Goal: Transaction & Acquisition: Subscribe to service/newsletter

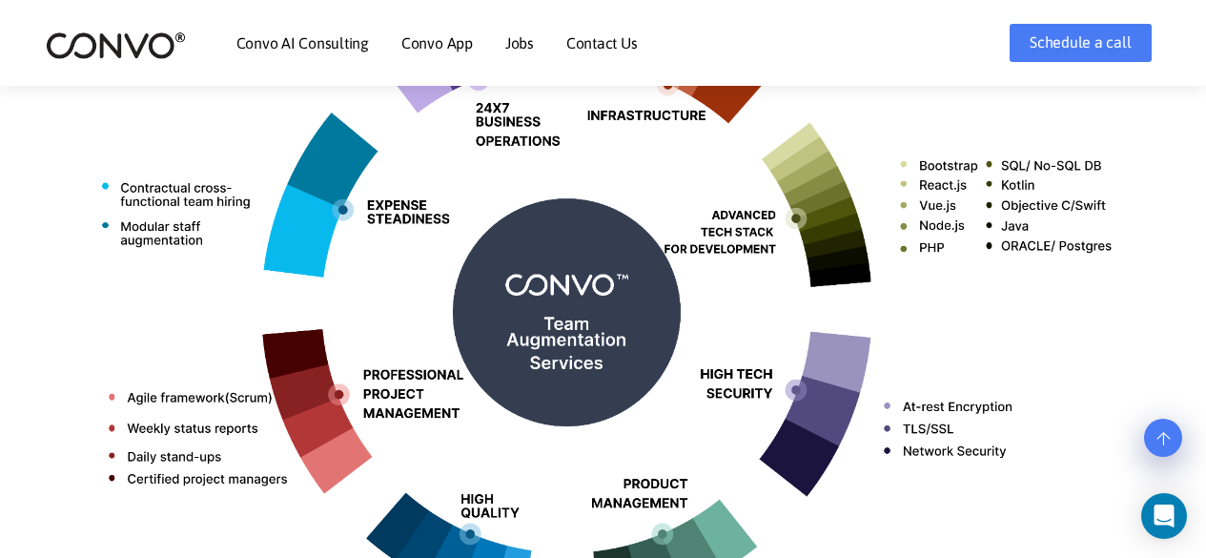
scroll to position [699, 0]
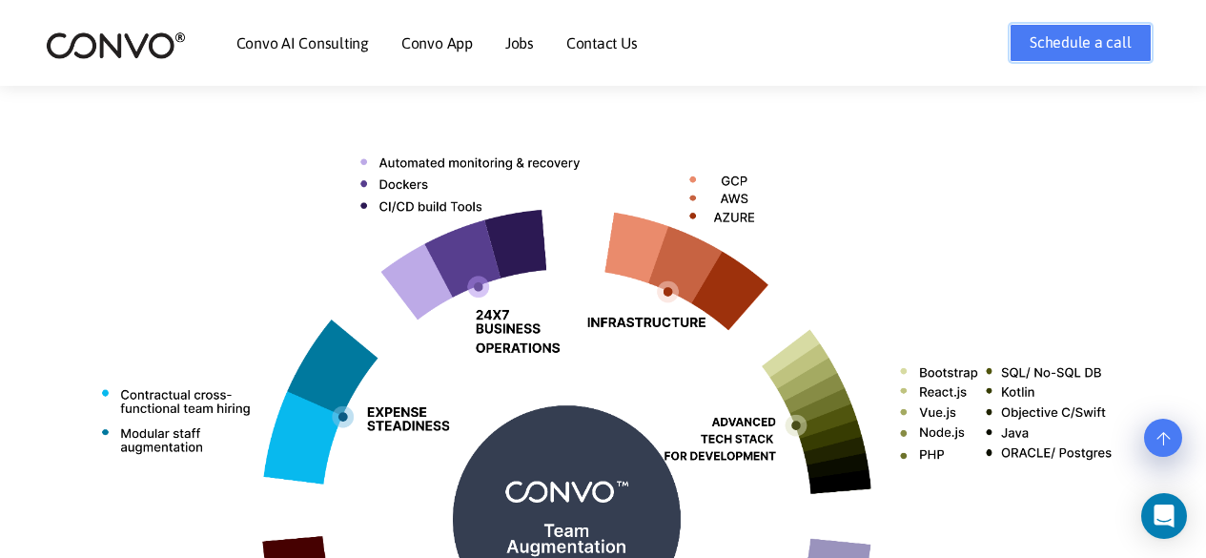
click at [1053, 45] on link "Schedule a call" at bounding box center [1080, 43] width 141 height 38
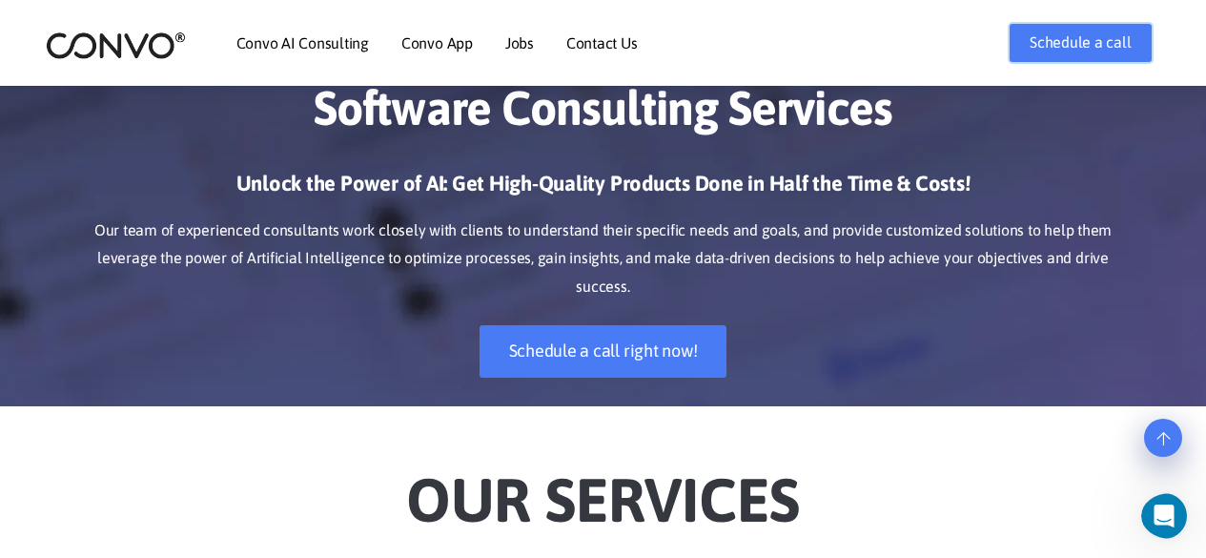
scroll to position [0, 0]
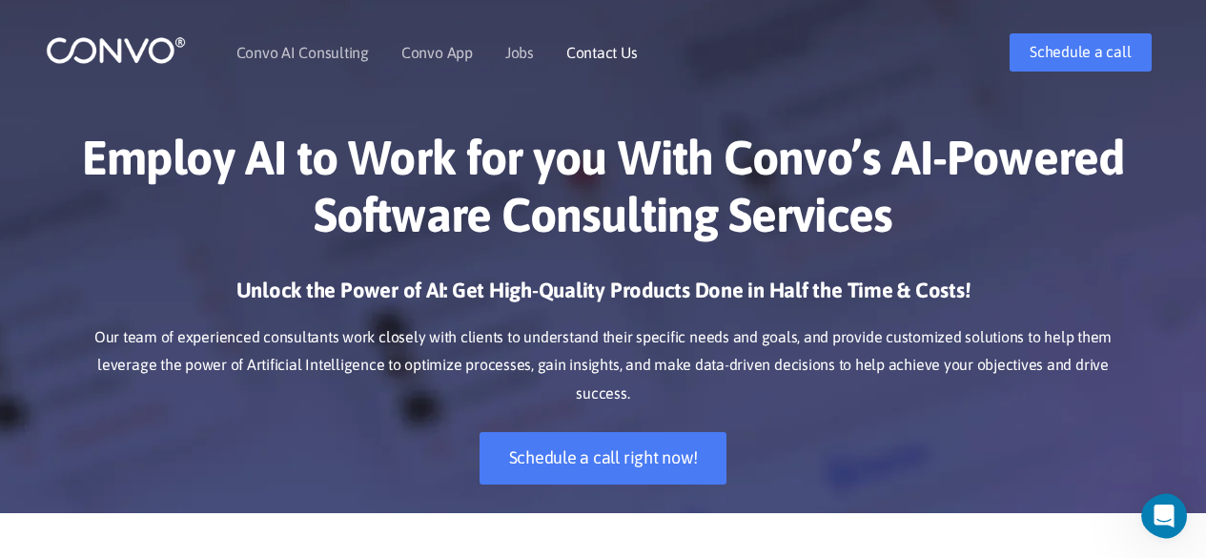
click at [596, 59] on link "Contact Us" at bounding box center [601, 52] width 71 height 15
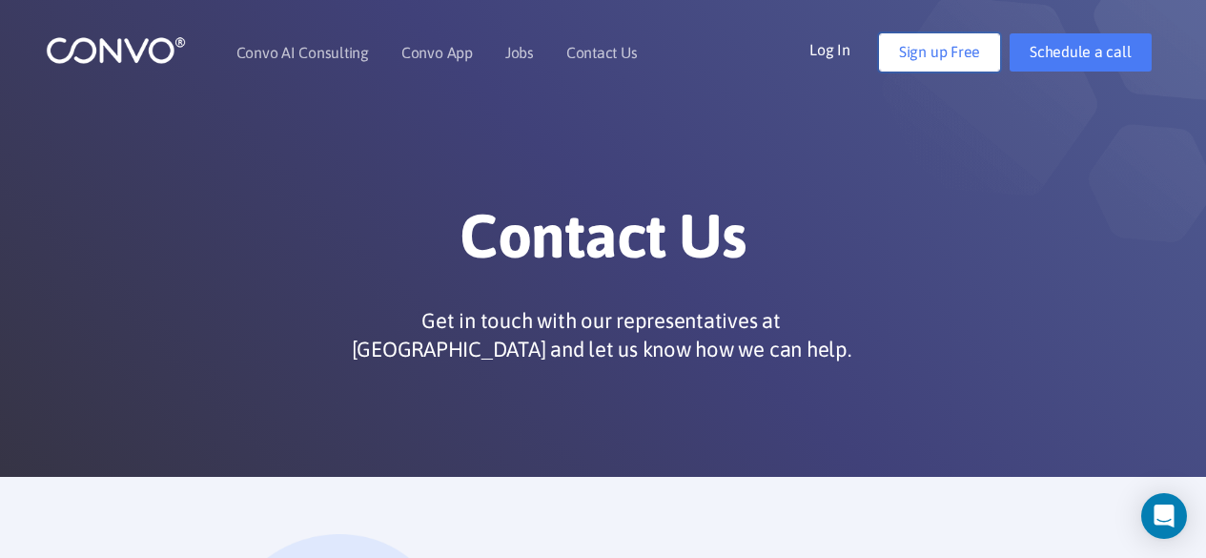
click at [919, 40] on link "Sign up Free" at bounding box center [939, 52] width 121 height 38
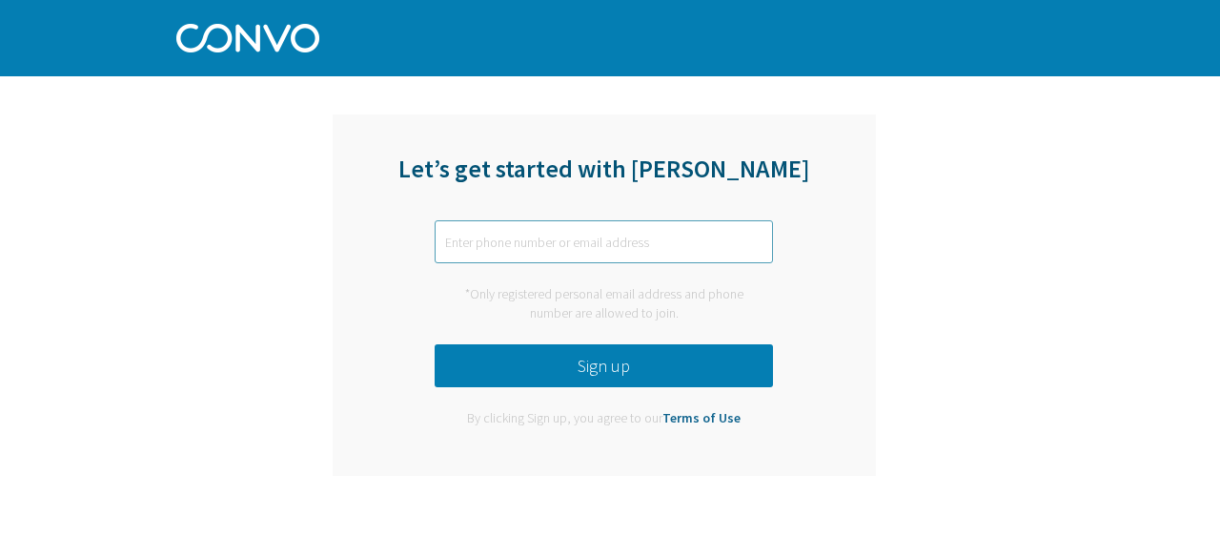
click at [525, 237] on input "text" at bounding box center [604, 241] width 338 height 43
type input "[EMAIL_ADDRESS][DOMAIN_NAME]"
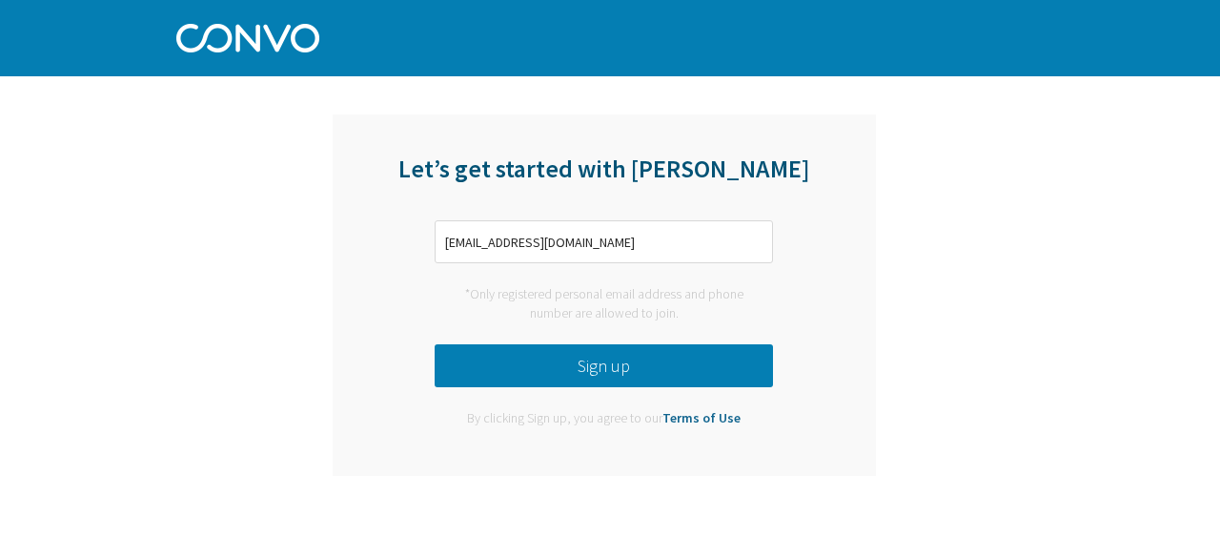
click at [621, 371] on button "Sign up" at bounding box center [604, 365] width 338 height 43
